Goal: Information Seeking & Learning: Learn about a topic

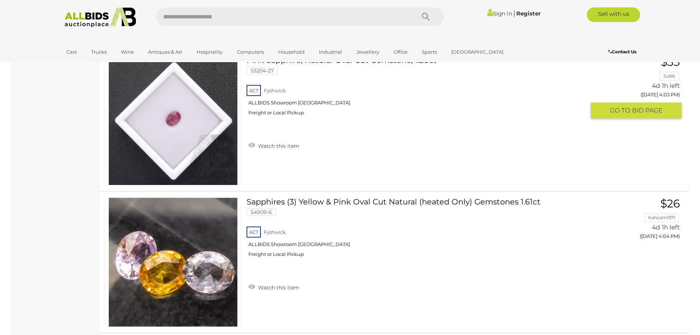
scroll to position [6250, 0]
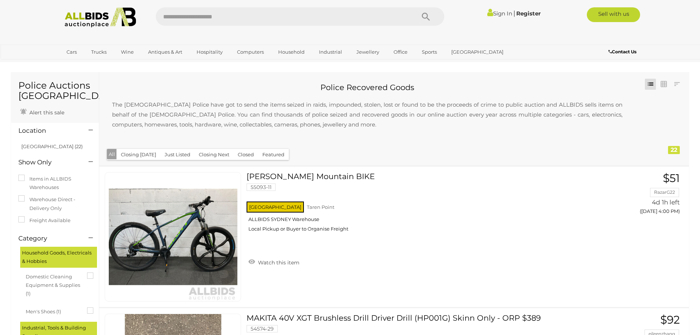
click at [172, 15] on input "text" at bounding box center [282, 16] width 252 height 18
type input "*********"
click at [425, 15] on icon "Search" at bounding box center [426, 16] width 8 height 11
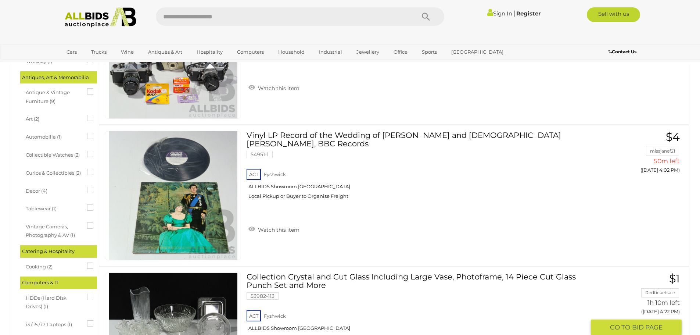
scroll to position [257, 0]
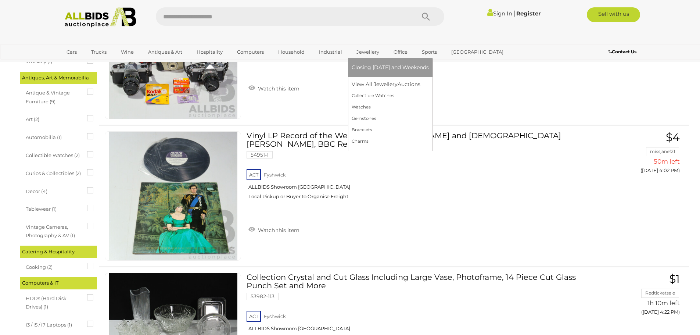
click at [368, 52] on link "Jewellery" at bounding box center [368, 52] width 32 height 12
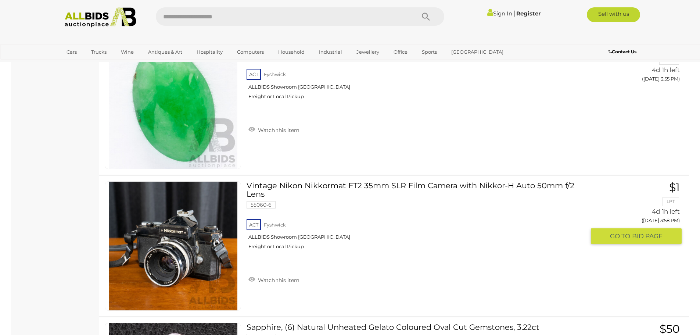
scroll to position [3309, 0]
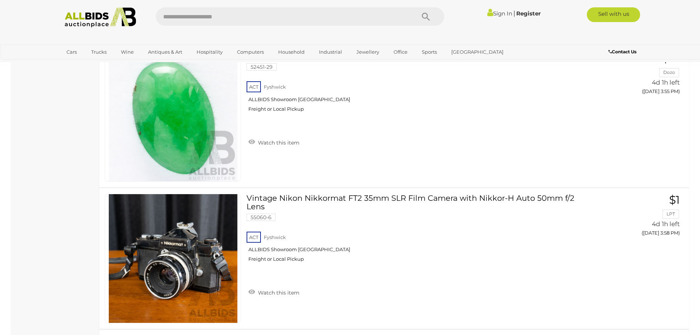
scroll to position [257, 0]
